Goal: Task Accomplishment & Management: Manage account settings

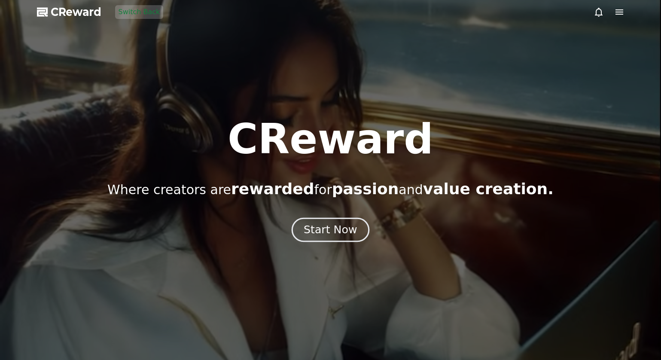
click at [314, 230] on div "Start Now" at bounding box center [330, 230] width 53 height 15
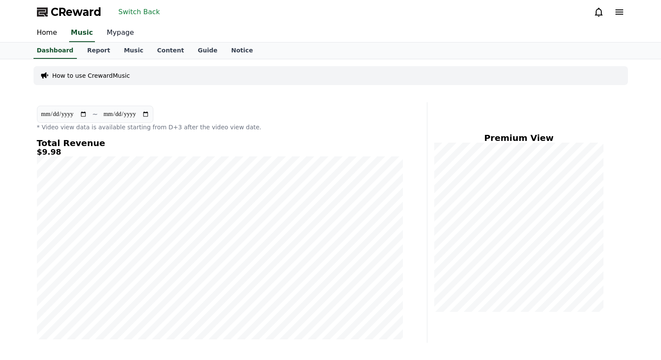
click at [116, 33] on link "Mypage" at bounding box center [120, 33] width 41 height 18
select select "**********"
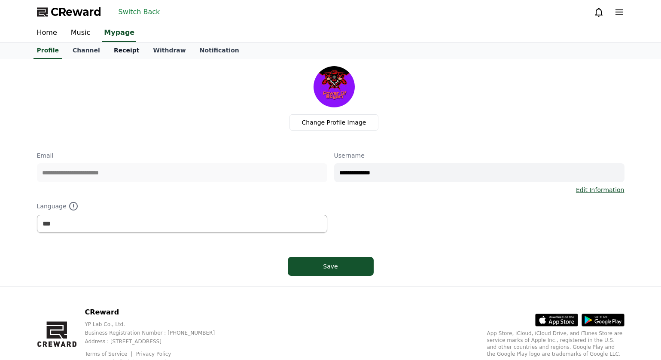
click at [123, 54] on link "Receipt" at bounding box center [127, 51] width 40 height 16
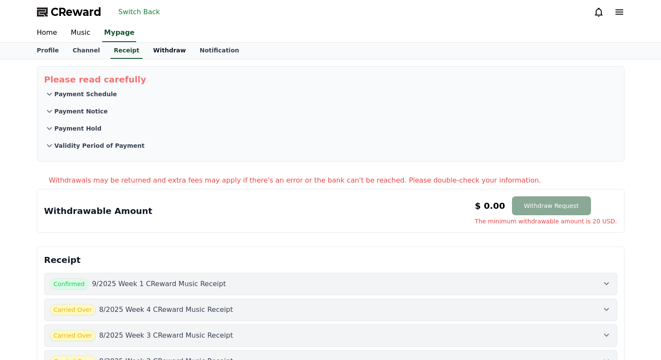
click at [146, 49] on link "Withdraw" at bounding box center [169, 51] width 46 height 16
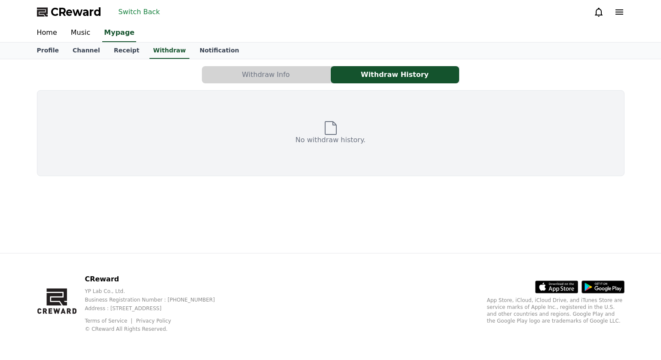
click at [259, 79] on button "Withdraw Info" at bounding box center [266, 74] width 128 height 17
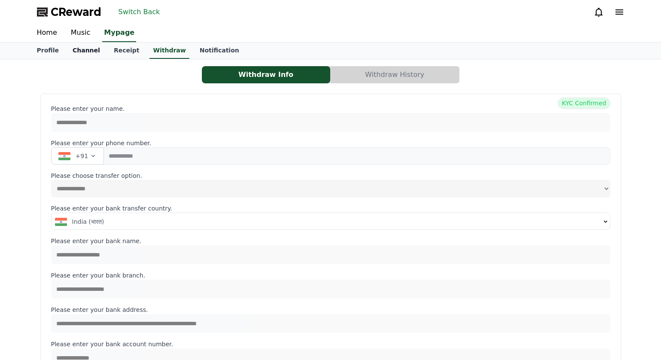
click at [89, 46] on link "Channel" at bounding box center [86, 51] width 41 height 16
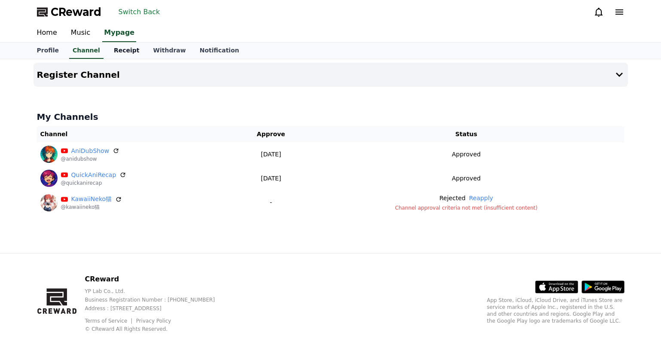
click at [123, 50] on link "Receipt" at bounding box center [127, 51] width 40 height 16
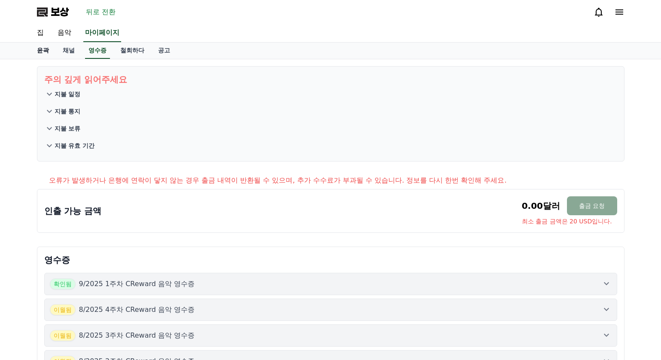
click at [40, 49] on font "윤곽" at bounding box center [43, 50] width 12 height 7
select select "**********"
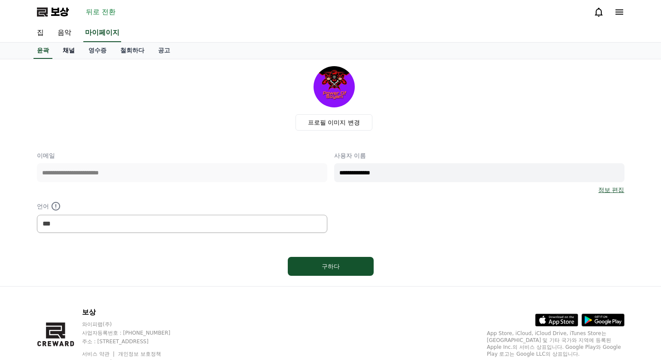
click at [65, 51] on font "채널" at bounding box center [69, 50] width 12 height 7
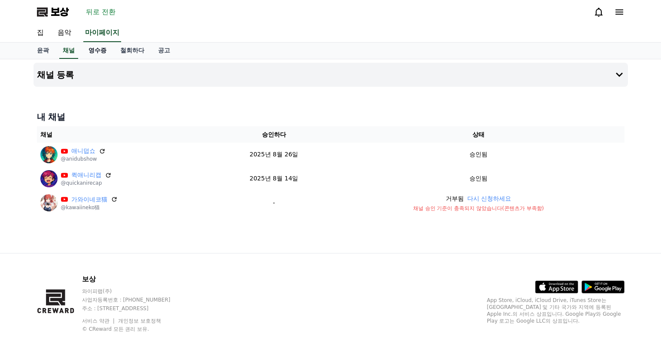
click at [98, 51] on font "영수증" at bounding box center [97, 50] width 18 height 7
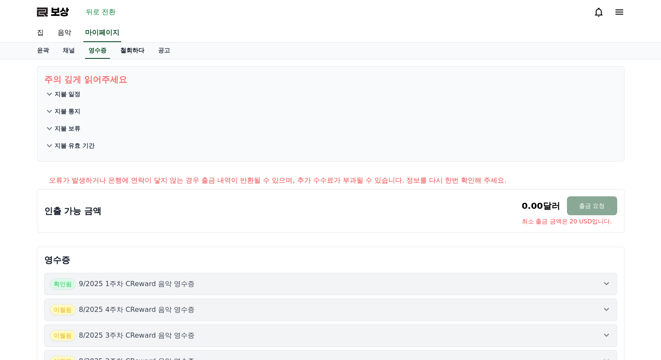
click at [136, 51] on font "철회하다" at bounding box center [132, 50] width 24 height 7
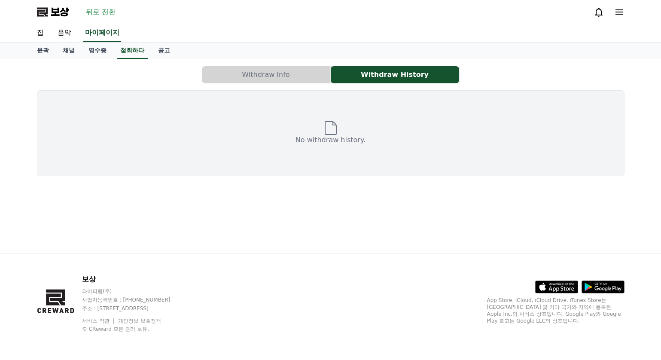
click at [270, 80] on button "Withdraw Info" at bounding box center [266, 74] width 128 height 17
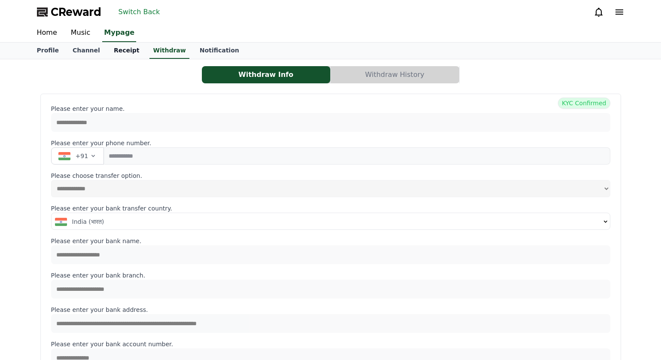
click at [125, 52] on link "Receipt" at bounding box center [127, 51] width 40 height 16
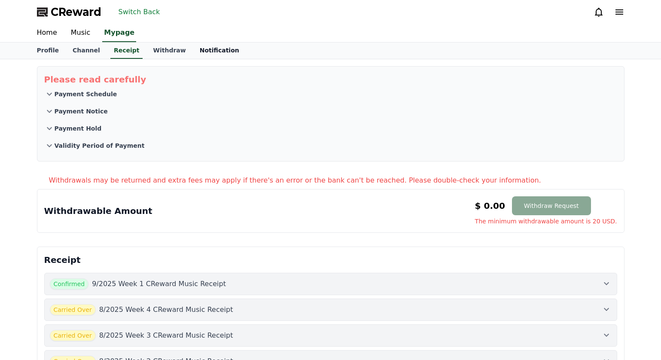
click at [193, 55] on link "Notification" at bounding box center [219, 51] width 53 height 16
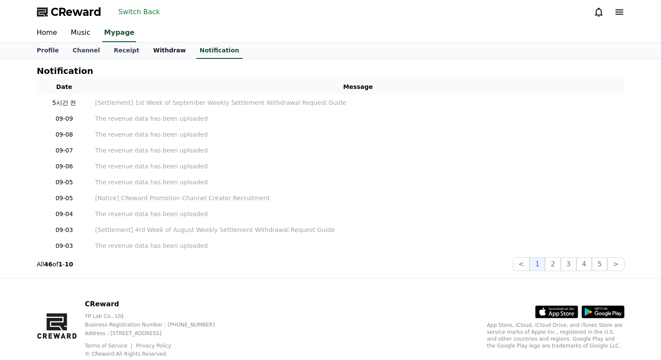
click at [159, 52] on link "Withdraw" at bounding box center [169, 51] width 46 height 16
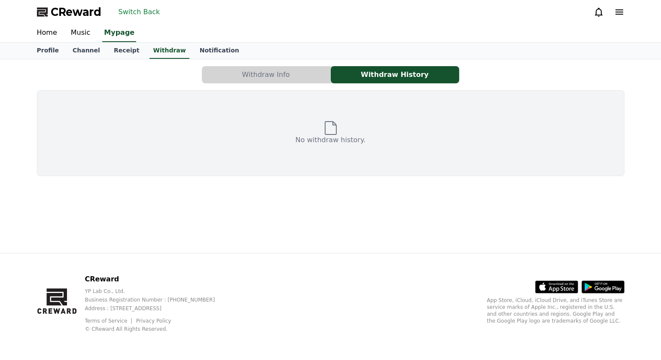
click at [263, 82] on button "Withdraw Info" at bounding box center [266, 74] width 128 height 17
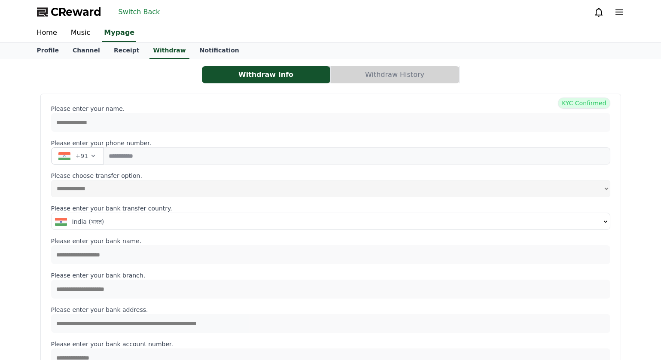
click at [363, 79] on button "Withdraw History" at bounding box center [395, 74] width 128 height 17
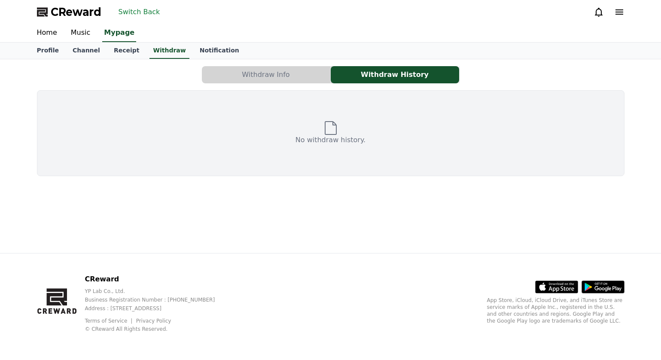
click at [333, 140] on p "No withdraw history." at bounding box center [331, 140] width 70 height 10
click at [115, 52] on link "Receipt" at bounding box center [127, 51] width 40 height 16
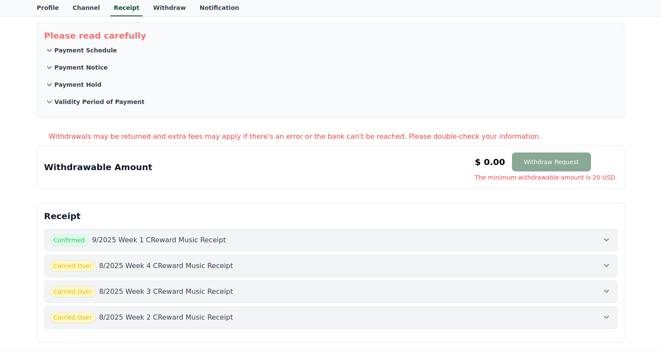
scroll to position [86, 0]
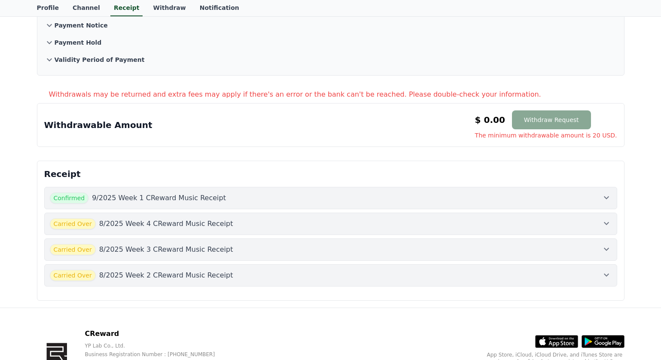
click at [400, 140] on div "Withdrawable Amount $ 0.00 Withdraw Request The minimum withdrawable amount is …" at bounding box center [331, 125] width 588 height 44
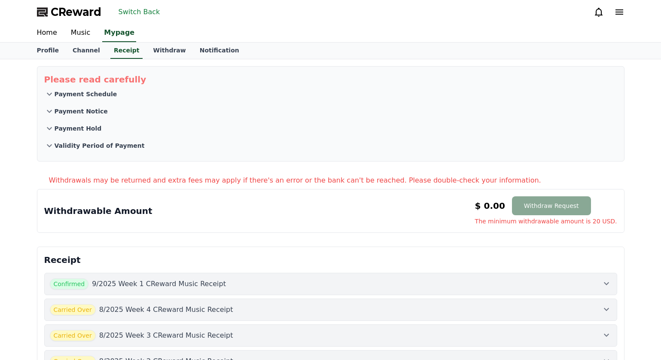
scroll to position [61, 0]
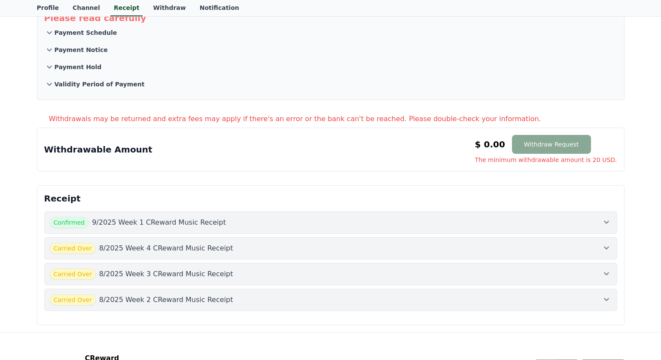
click at [344, 227] on div "Confirmed 9/2025 Week 1 CReward Music Receipt" at bounding box center [331, 222] width 562 height 11
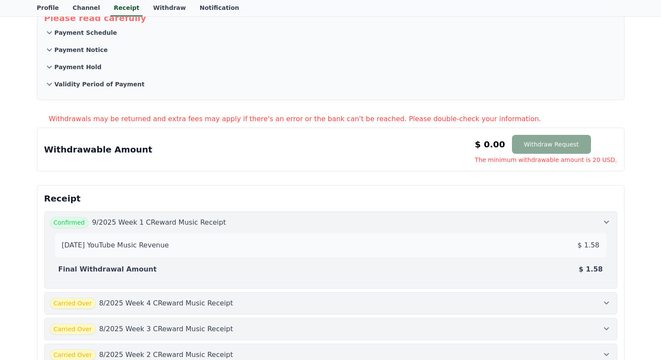
click at [348, 225] on div "Confirmed 9/2025 Week 1 CReward Music Receipt" at bounding box center [331, 222] width 562 height 11
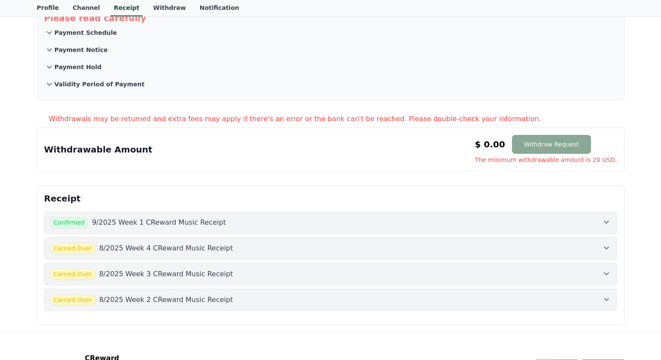
click at [359, 247] on div "Carried Over 8/2025 Week 4 CReward Music Receipt" at bounding box center [331, 248] width 562 height 11
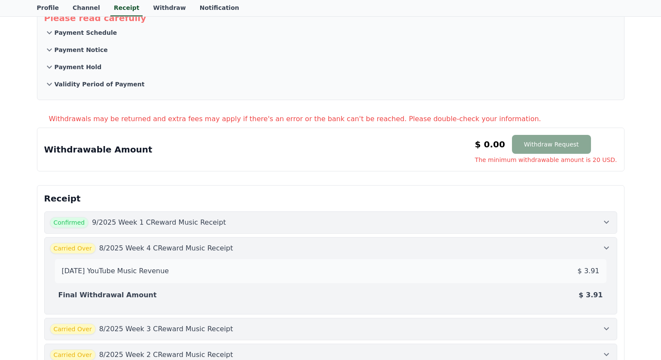
click at [359, 247] on div "Carried Over 8/2025 Week 4 CReward Music Receipt" at bounding box center [331, 248] width 562 height 11
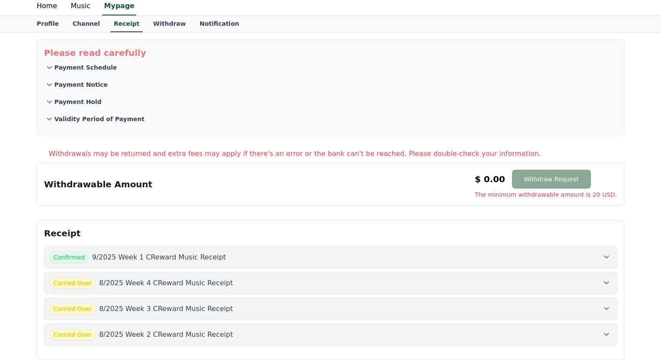
scroll to position [0, 0]
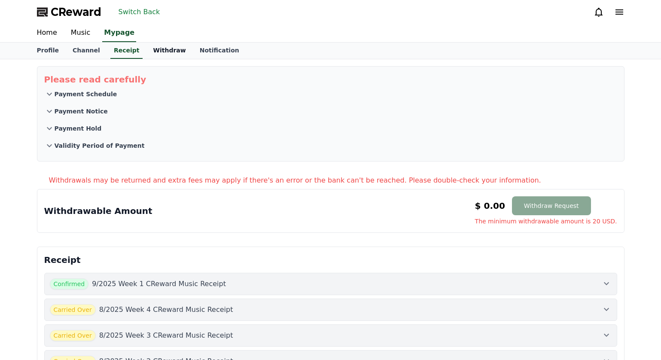
click at [156, 53] on link "Withdraw" at bounding box center [169, 51] width 46 height 16
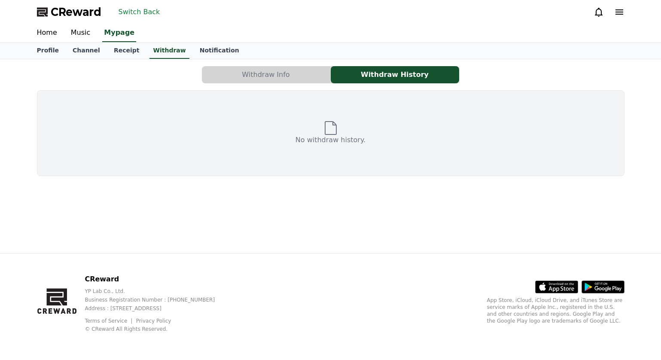
click at [258, 71] on button "Withdraw Info" at bounding box center [266, 74] width 128 height 17
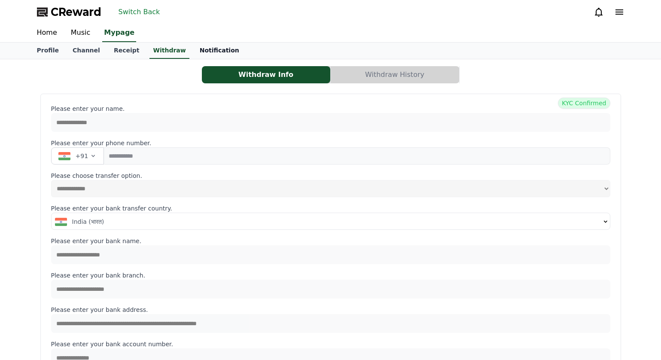
click at [216, 48] on link "Notification" at bounding box center [219, 51] width 53 height 16
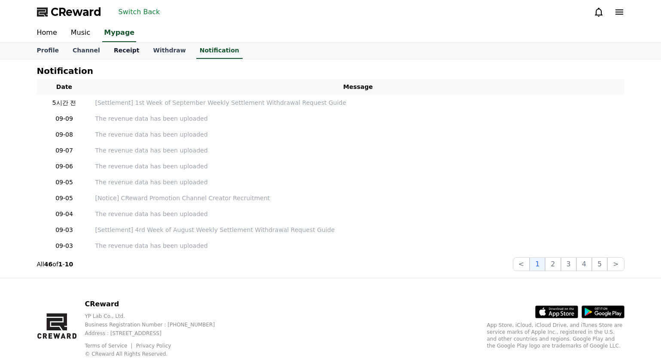
click at [123, 55] on link "Receipt" at bounding box center [127, 51] width 40 height 16
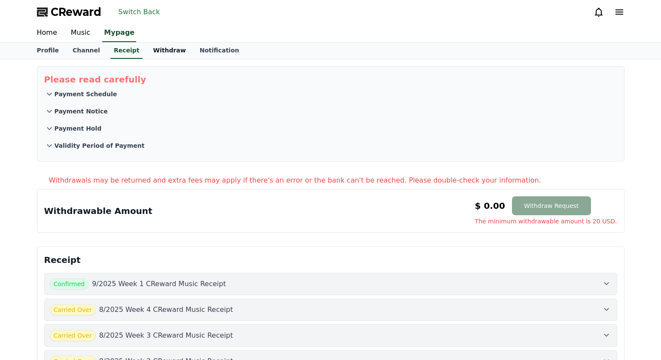
click at [152, 57] on link "Withdraw" at bounding box center [169, 51] width 46 height 16
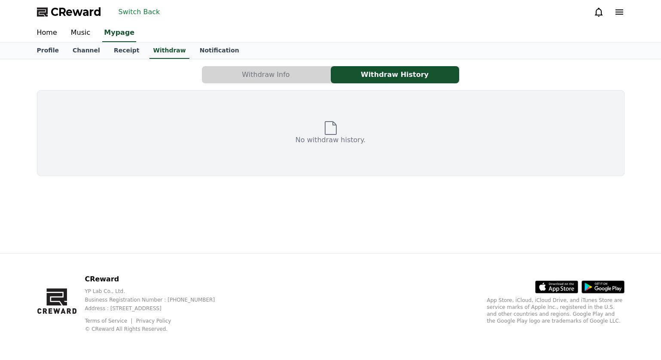
click at [272, 76] on button "Withdraw Info" at bounding box center [266, 74] width 128 height 17
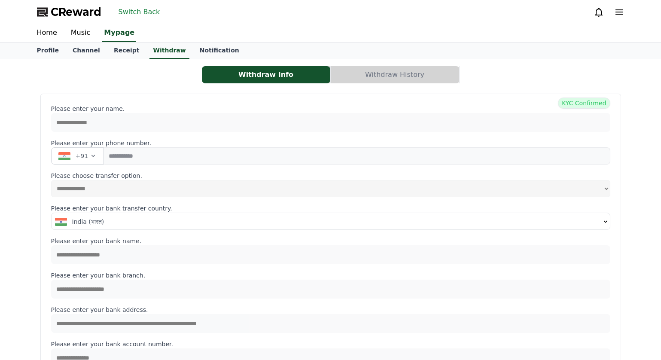
click at [373, 80] on button "Withdraw History" at bounding box center [395, 74] width 128 height 17
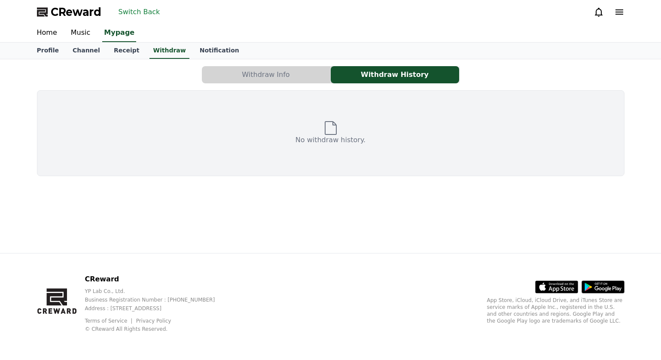
click at [328, 134] on icon at bounding box center [331, 128] width 12 height 14
drag, startPoint x: 328, startPoint y: 134, endPoint x: 341, endPoint y: 128, distance: 14.0
click at [328, 134] on icon at bounding box center [331, 128] width 12 height 14
click at [352, 130] on div "No withdraw history." at bounding box center [331, 133] width 588 height 86
click at [363, 153] on div "No withdraw history." at bounding box center [331, 133] width 588 height 86
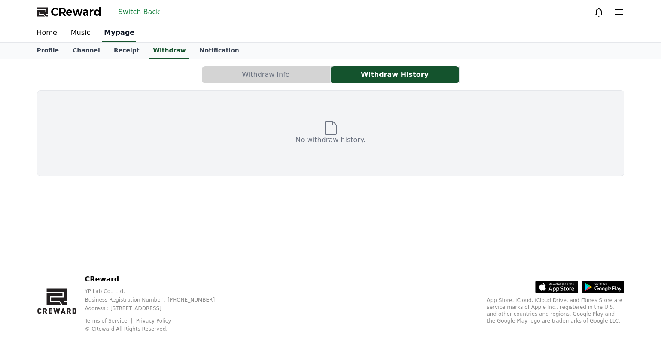
click at [113, 32] on link "Mypage" at bounding box center [119, 33] width 34 height 18
select select "**********"
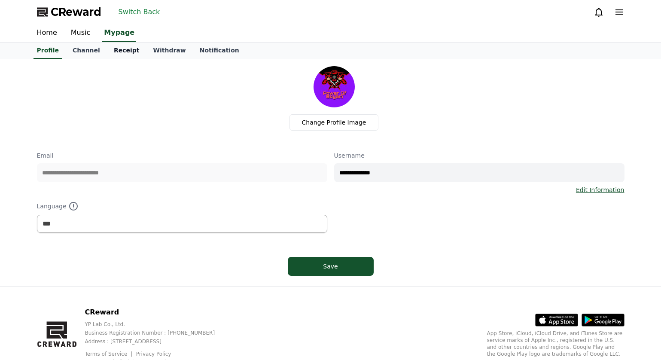
click at [120, 50] on link "Receipt" at bounding box center [127, 51] width 40 height 16
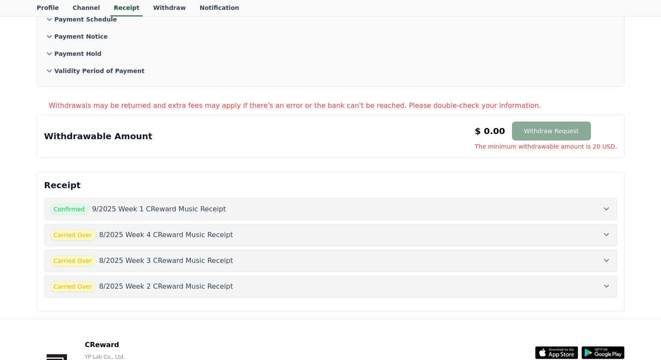
scroll to position [129, 0]
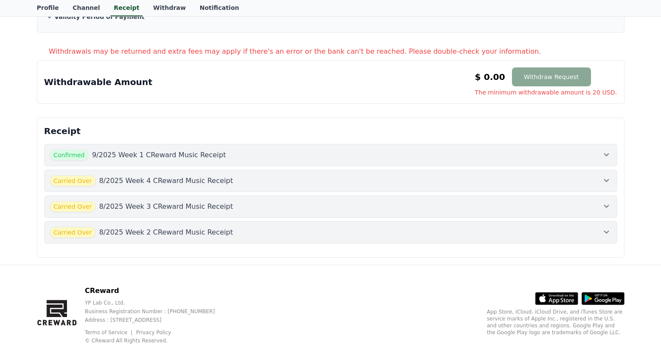
click at [403, 244] on div "Confirmed 9/2025 Week 1 CReward Music Receipt Carried Over 8/2025 Week 4 CRewar…" at bounding box center [330, 193] width 573 height 113
click at [401, 237] on div "Carried Over 8/2025 Week 2 CReward Music Receipt" at bounding box center [331, 232] width 562 height 11
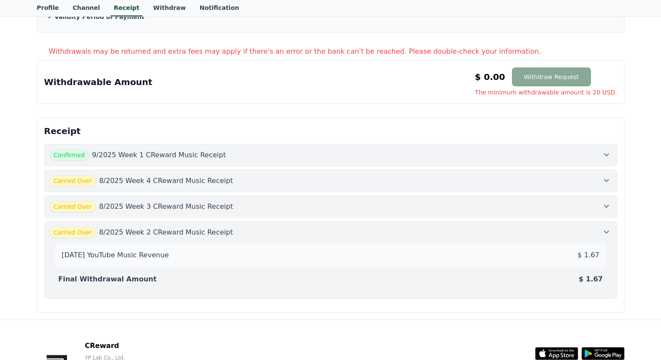
click at [401, 234] on div "Carried Over 8/2025 Week 2 CReward Music Receipt" at bounding box center [331, 232] width 562 height 11
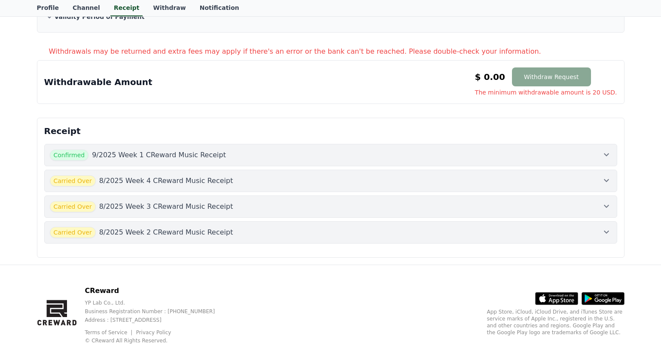
click at [403, 205] on div "Carried Over 8/2025 Week 3 CReward Music Receipt" at bounding box center [331, 206] width 562 height 11
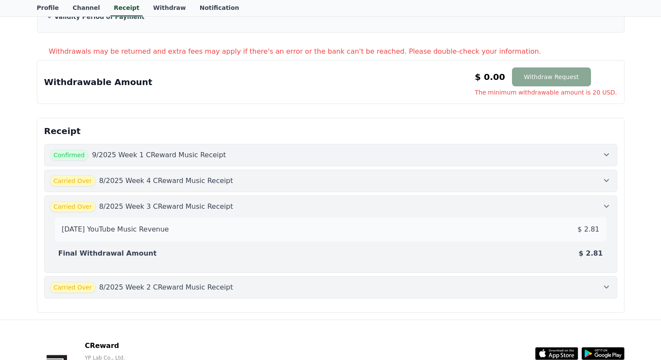
click at [402, 206] on div "Carried Over 8/2025 Week 3 CReward Music Receipt" at bounding box center [331, 206] width 562 height 11
click at [400, 186] on button "Carried Over 8/2025 Week 4 CReward Music Receipt" at bounding box center [330, 181] width 573 height 22
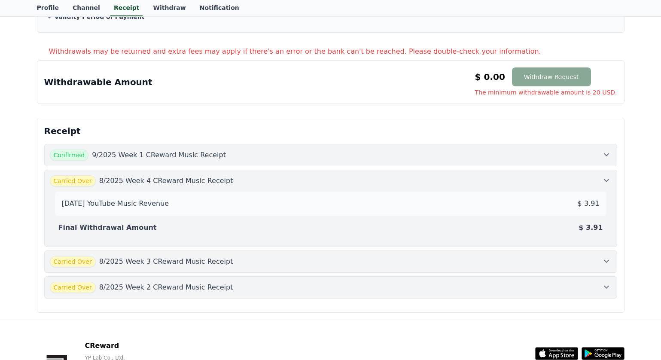
click at [399, 185] on div "Carried Over 8/2025 Week 4 CReward Music Receipt" at bounding box center [331, 180] width 562 height 11
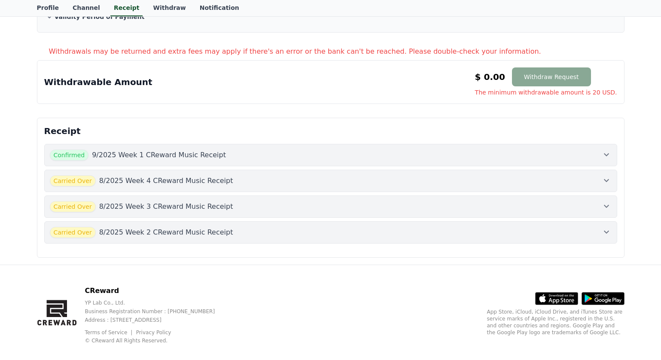
click at [406, 162] on button "Confirmed 9/2025 Week 1 CReward Music Receipt" at bounding box center [330, 155] width 573 height 22
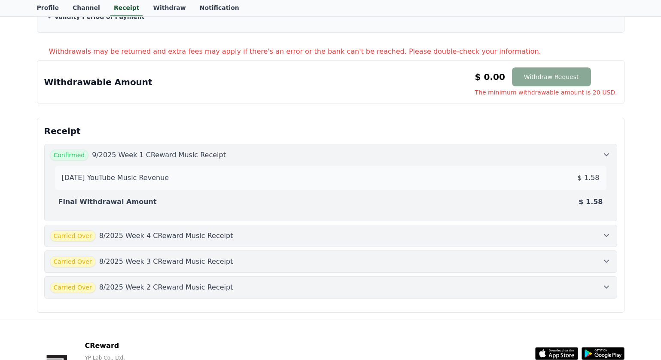
click at [406, 162] on div "2025-09-1 YouTube Music Revenue $ 1.58 Final Withdrawal Amount $ 1.58" at bounding box center [331, 188] width 562 height 55
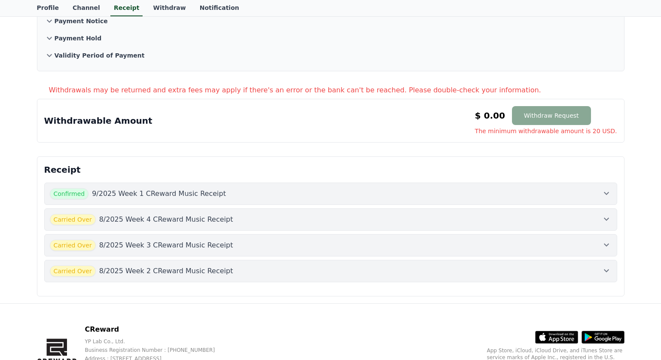
scroll to position [0, 0]
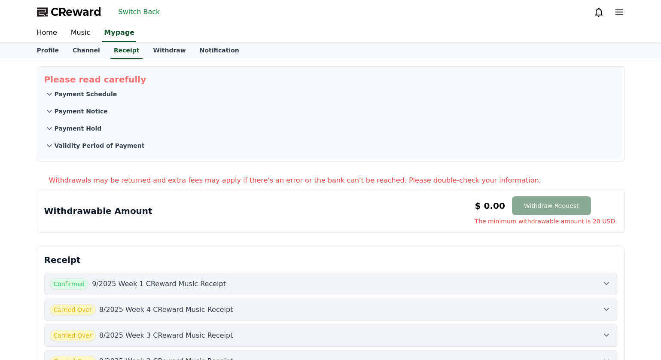
click at [144, 9] on button "Switch Back" at bounding box center [139, 12] width 49 height 14
